Goal: Check status: Check status

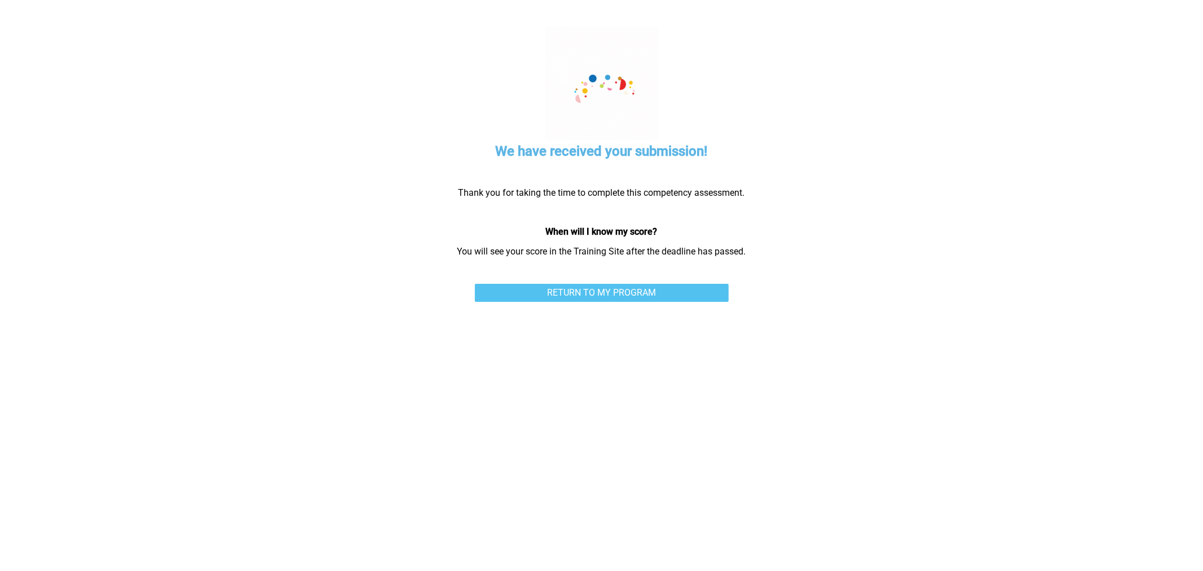
click at [688, 292] on link "RETURN TO MY PROGRAM" at bounding box center [602, 293] width 254 height 18
